Goal: Obtain resource: Obtain resource

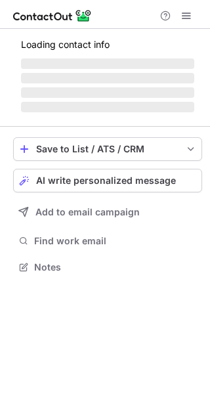
scroll to position [265, 210]
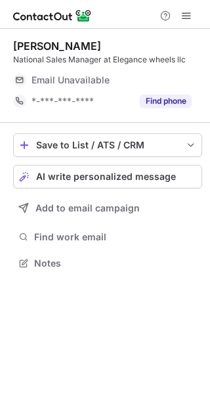
scroll to position [6, 7]
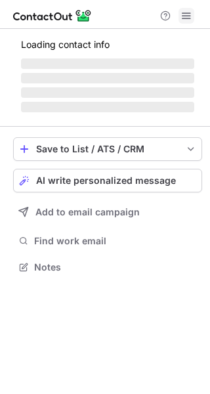
scroll to position [265, 210]
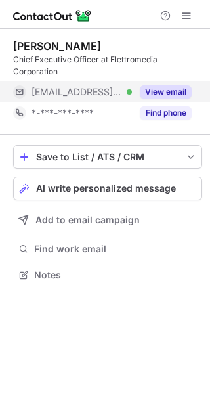
click at [171, 87] on button "View email" at bounding box center [166, 91] width 52 height 13
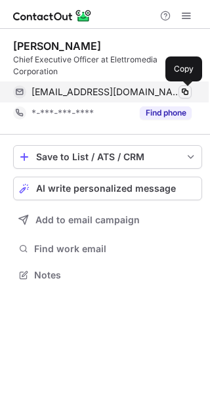
click at [184, 90] on span at bounding box center [185, 92] width 10 height 10
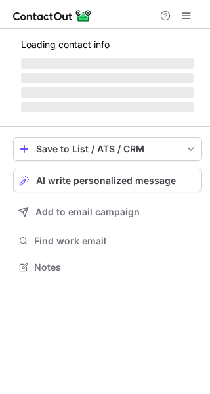
scroll to position [286, 210]
